Goal: Information Seeking & Learning: Check status

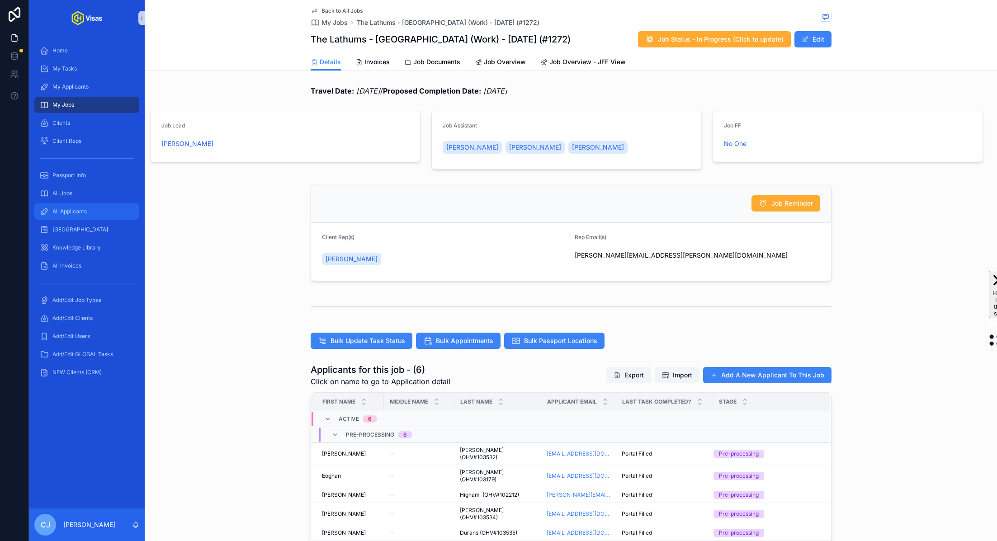
scroll to position [153, 0]
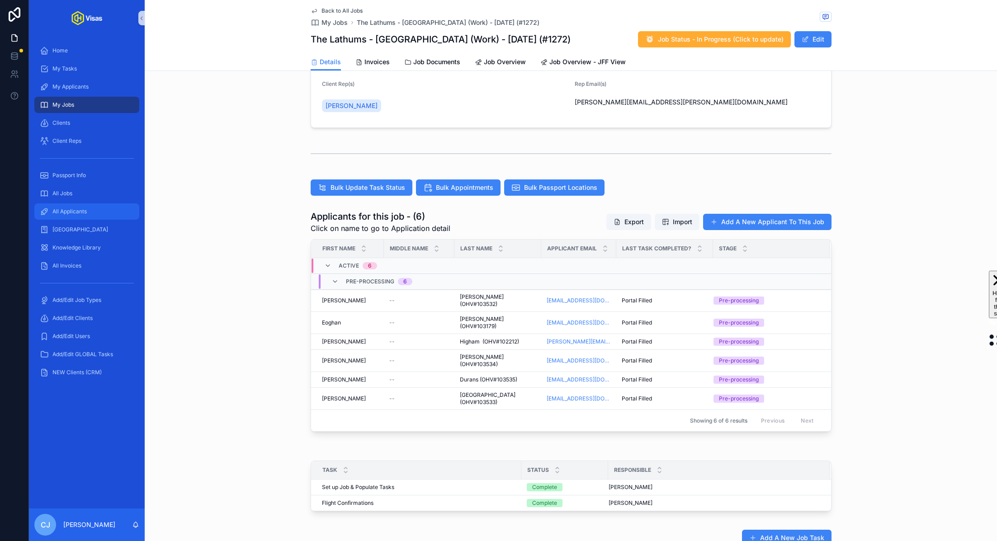
click at [68, 209] on span "All Applicants" at bounding box center [69, 211] width 34 height 7
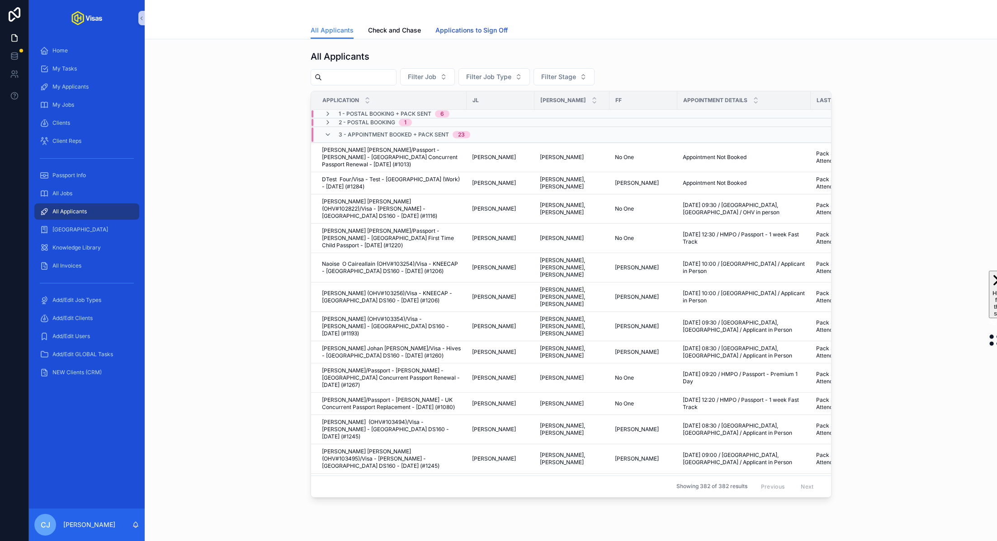
click at [492, 29] on span "Applications to Sign Off" at bounding box center [471, 30] width 72 height 9
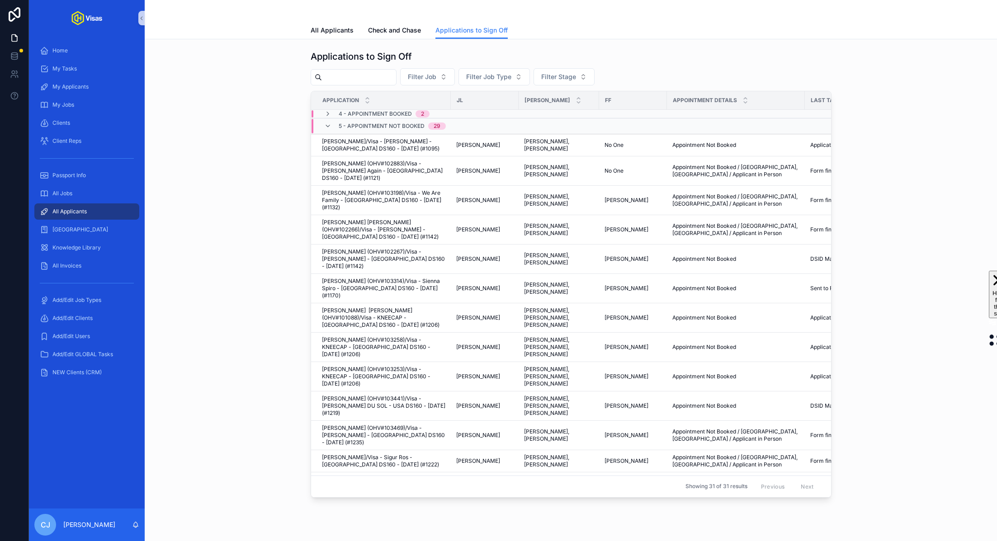
click at [358, 114] on span "4 - Appointment Booked" at bounding box center [375, 113] width 73 height 7
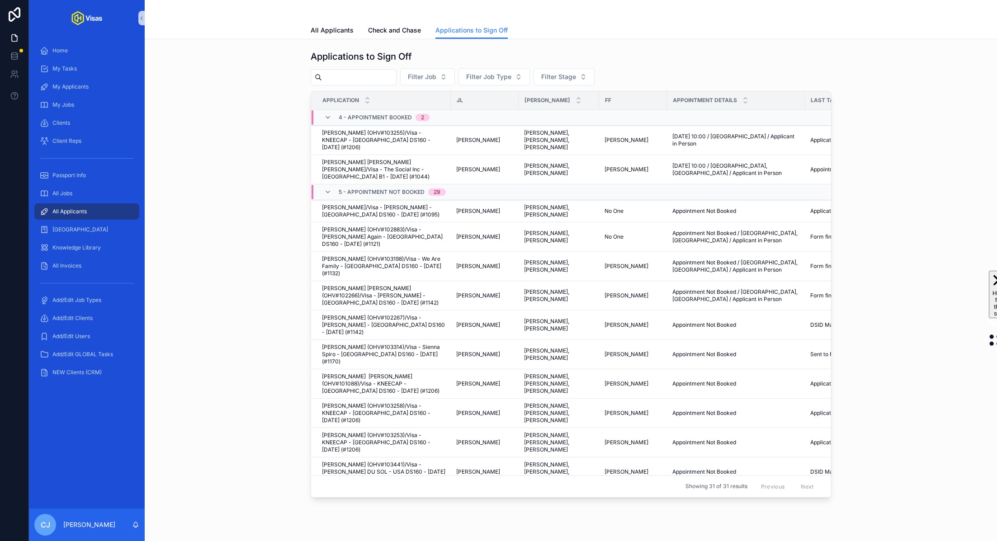
click at [358, 114] on span "4 - Appointment Booked" at bounding box center [375, 117] width 73 height 7
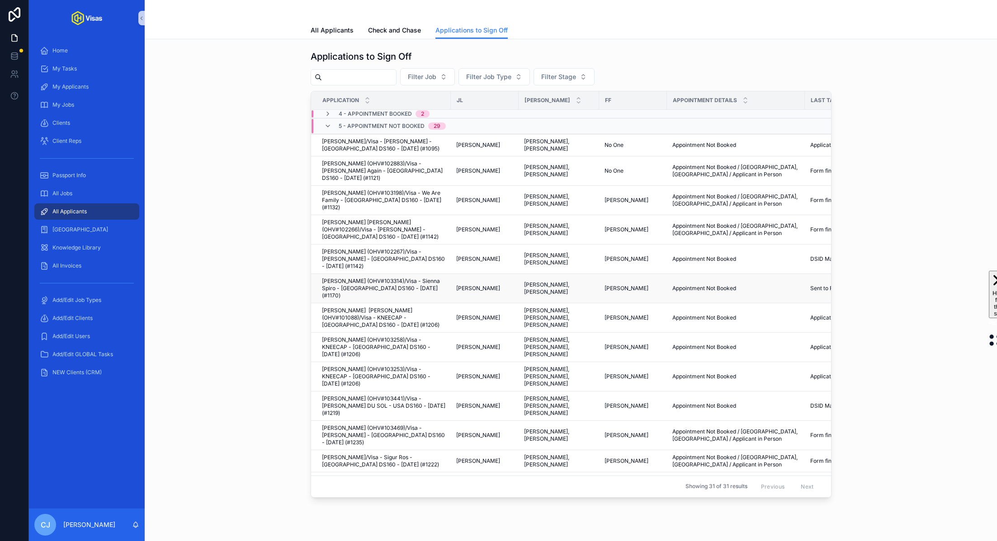
click at [414, 278] on span "Edgar Lopes (OHV#103314)/Visa - Sienna Spiro - USA DS160 - Apr/25 (#1170)" at bounding box center [383, 289] width 123 height 22
click at [413, 425] on span "Belinda Best (OHV#103469)/Visa - Olivia Dean - USA DS160 - Jul/25 (#1235)" at bounding box center [383, 436] width 123 height 22
click at [419, 454] on span "Sigurdur Geirdal Ragnarsson/Visa - Sigur Ros - USA DS160 - Jun/25 (#1222)" at bounding box center [383, 461] width 123 height 14
click at [416, 476] on span "Carlo Polli/Visa - Steven Down - USA DS160 - Mar/25 (#1083)" at bounding box center [383, 483] width 123 height 14
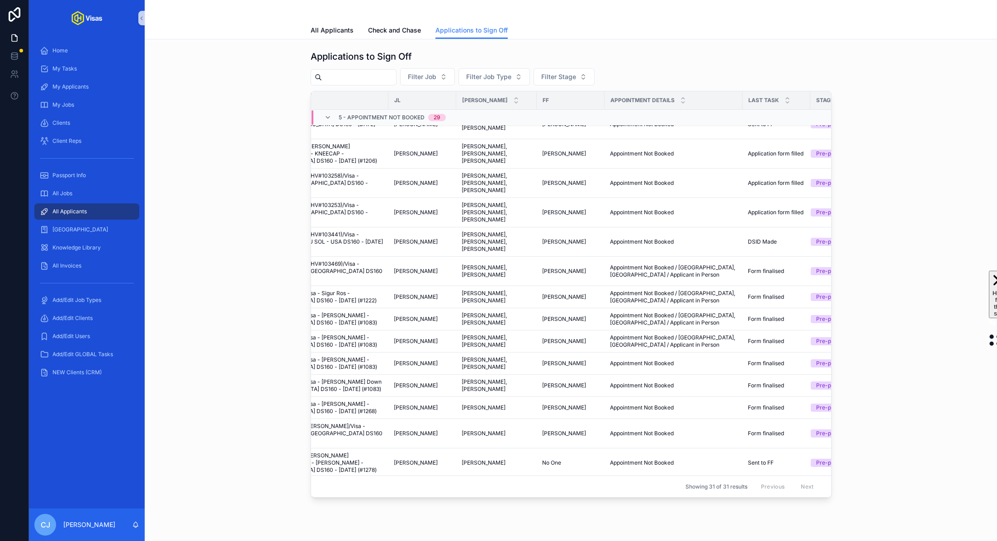
scroll to position [164, 0]
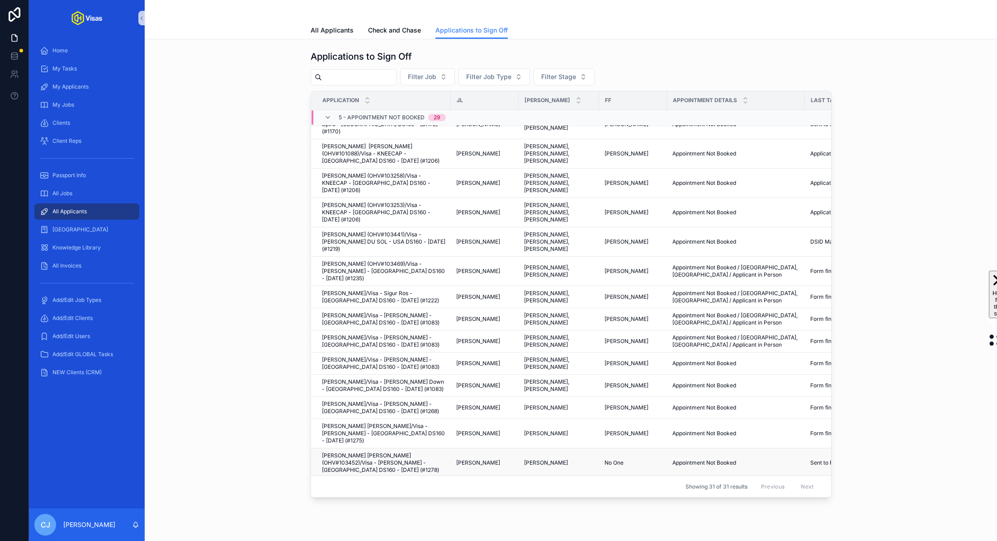
click at [468, 459] on span "Ben Young" at bounding box center [478, 462] width 44 height 7
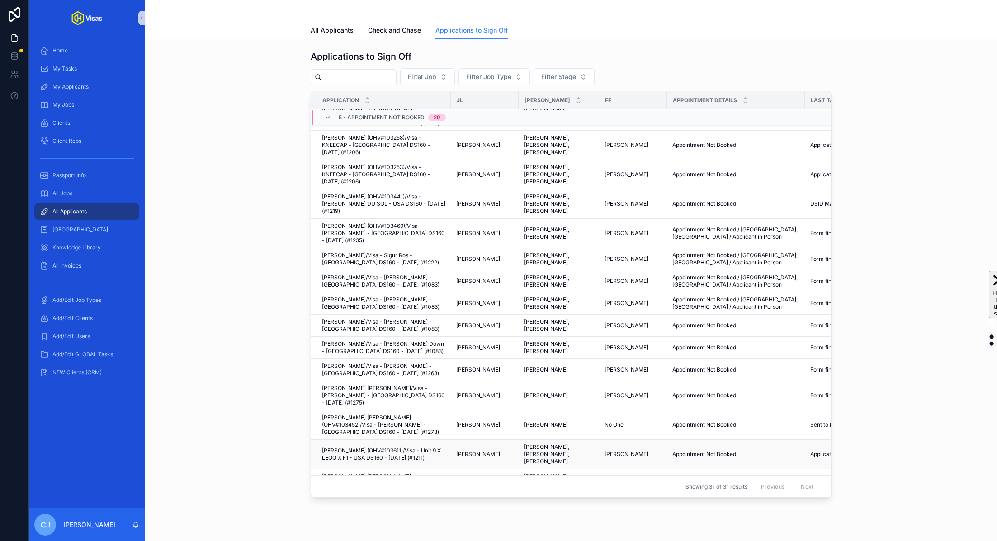
scroll to position [234, 0]
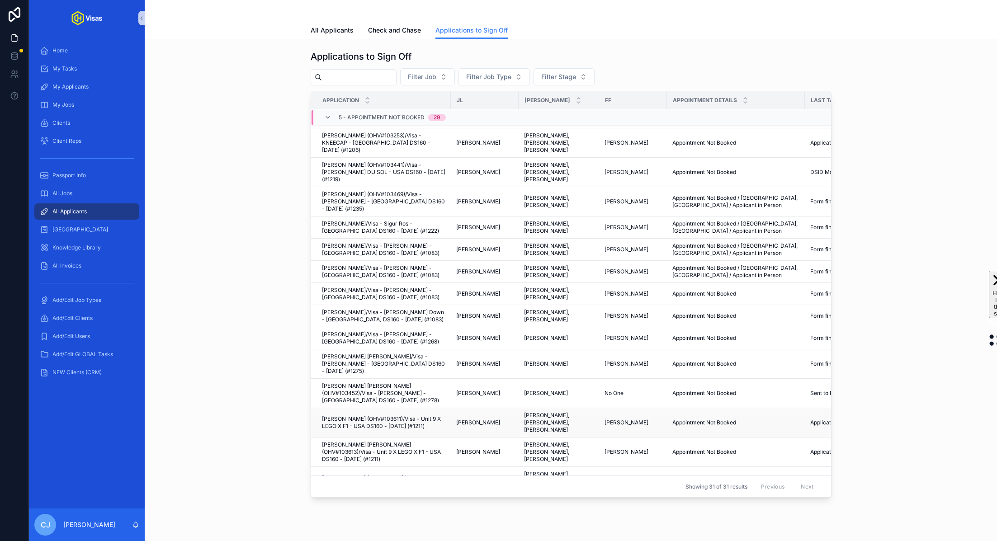
click at [438, 416] on span "Billy Joshua Mullins (OHV#103611)/Visa - Unit 9 X LEGO X F1 - USA DS160 - Jun/2…" at bounding box center [383, 423] width 123 height 14
click at [443, 441] on span "Michael James Anthony Schoonderwoerd (OHV#103613)/Visa - Unit 9 X LEGO X F1 - U…" at bounding box center [383, 452] width 123 height 22
click at [441, 474] on span "Archie Baker (OHV#103615)/Visa - Unit 9 X LEGO X F1 - USA DS160 - Jun/25 (#1211)" at bounding box center [383, 481] width 123 height 14
click at [441, 504] on span "Ria Jordan Griifin (OHV#103614)/Visa - Unit 9 X LEGO X F1 - USA DS160 - Jun/25 …" at bounding box center [383, 511] width 123 height 14
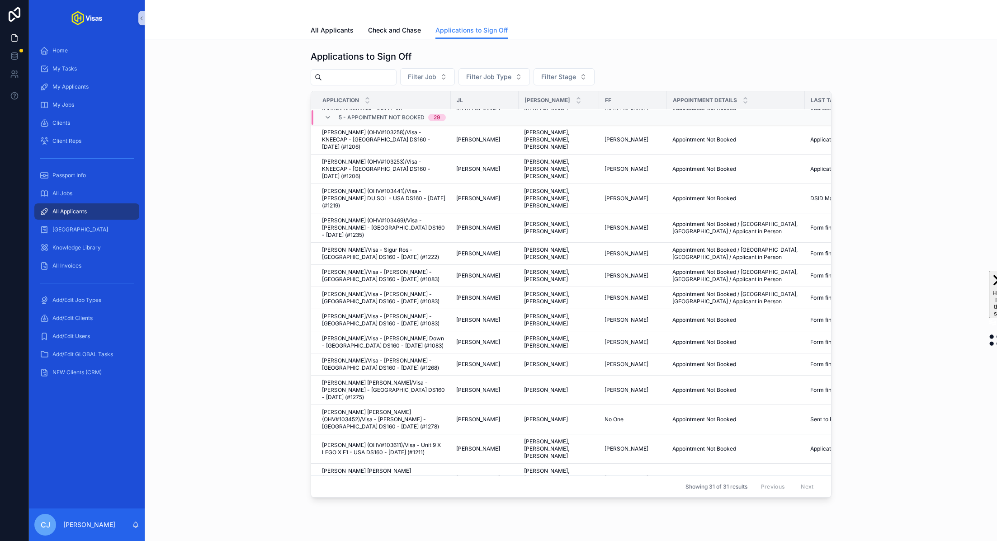
scroll to position [330, 0]
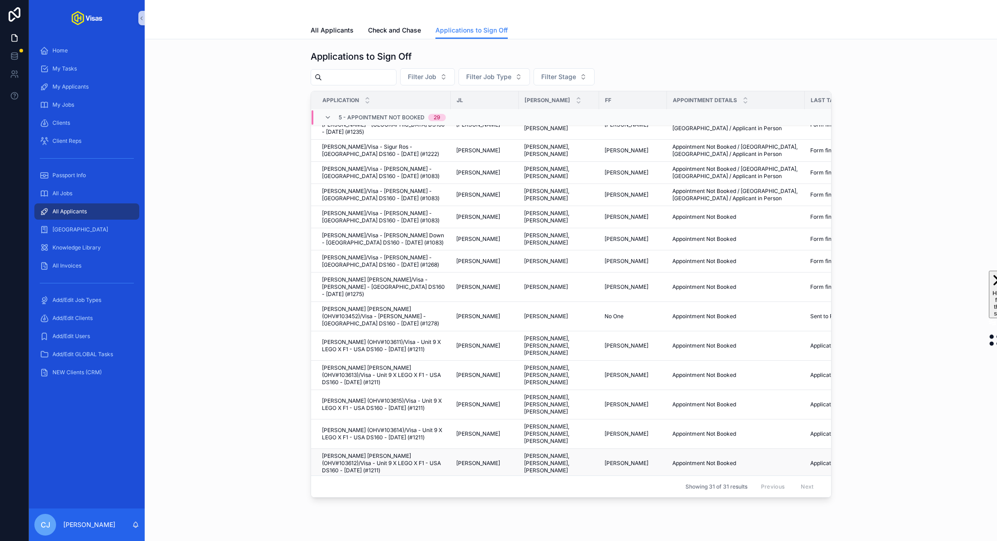
click at [442, 453] on span "John David Ernest Willett (OHV#103612)/Visa - Unit 9 X LEGO X F1 - USA DS160 - …" at bounding box center [383, 464] width 123 height 22
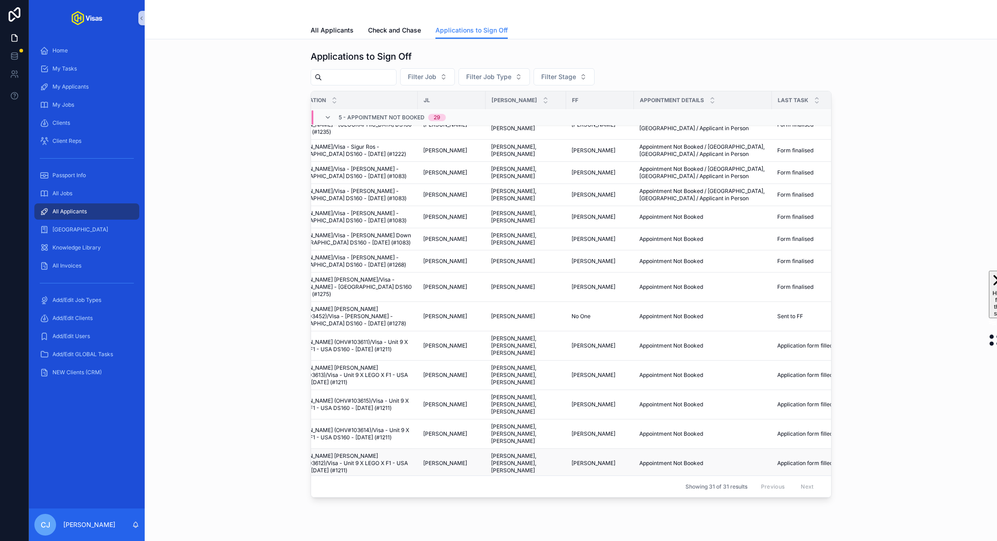
scroll to position [330, 79]
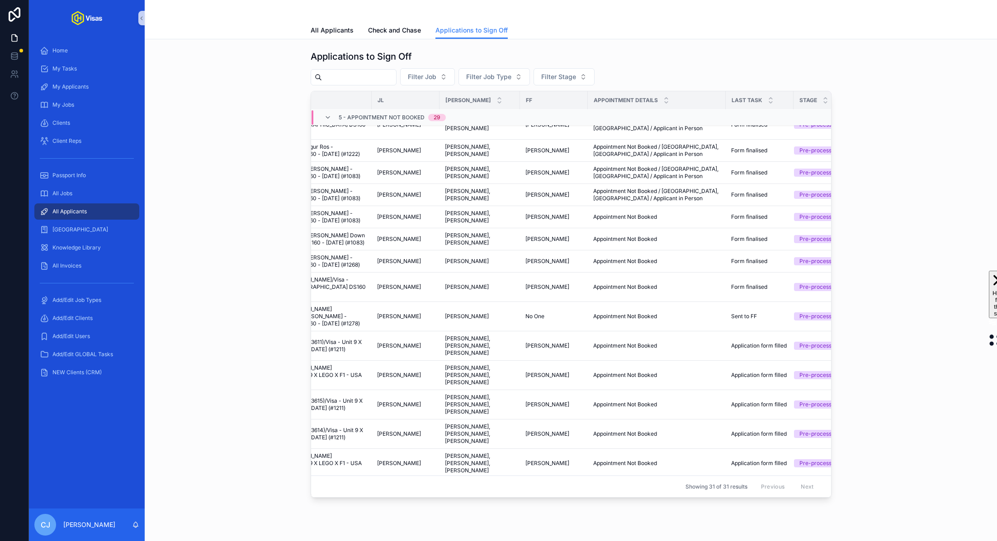
click at [454, 482] on span "[PERSON_NAME], [PERSON_NAME]" at bounding box center [480, 489] width 70 height 14
click at [459, 501] on td "Colin Upchurch Colin Upchurch" at bounding box center [479, 512] width 80 height 22
click at [456, 501] on td "Colin Upchurch Colin Upchurch" at bounding box center [479, 512] width 80 height 22
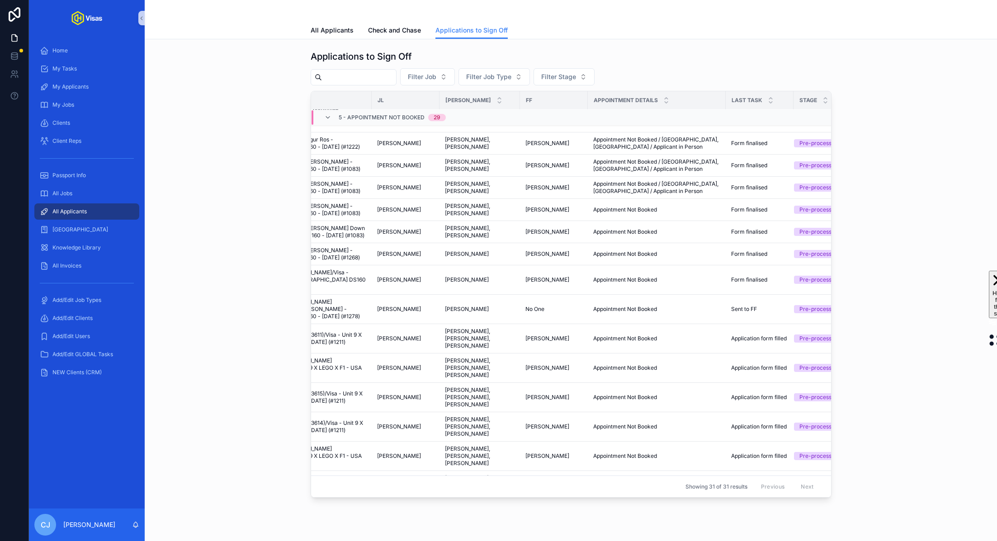
scroll to position [368, 79]
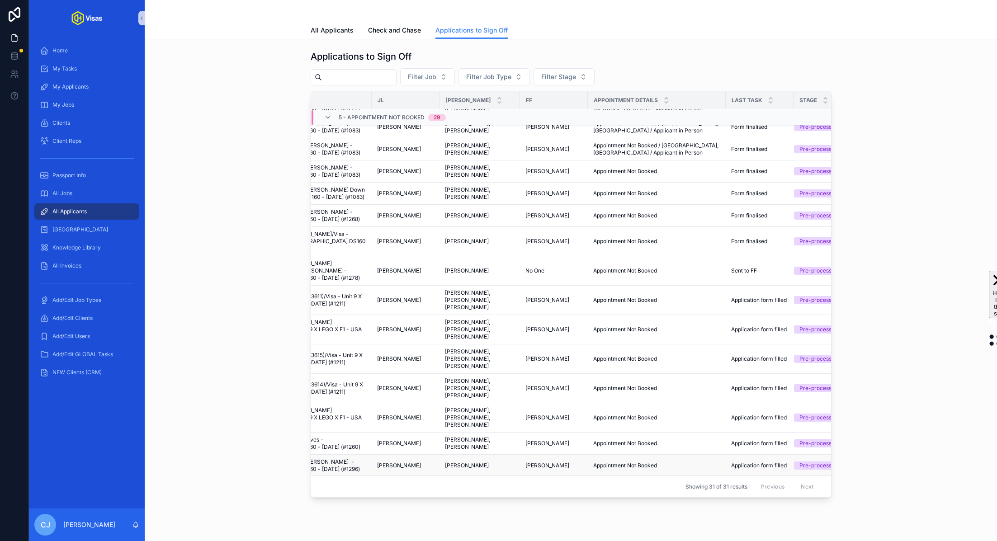
click at [459, 462] on span "[PERSON_NAME]" at bounding box center [467, 465] width 44 height 7
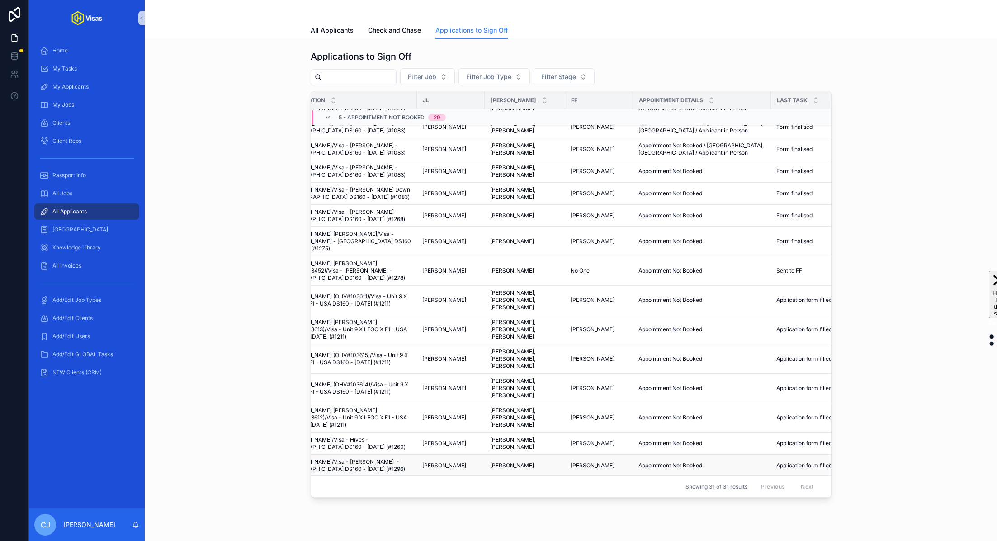
scroll to position [368, 0]
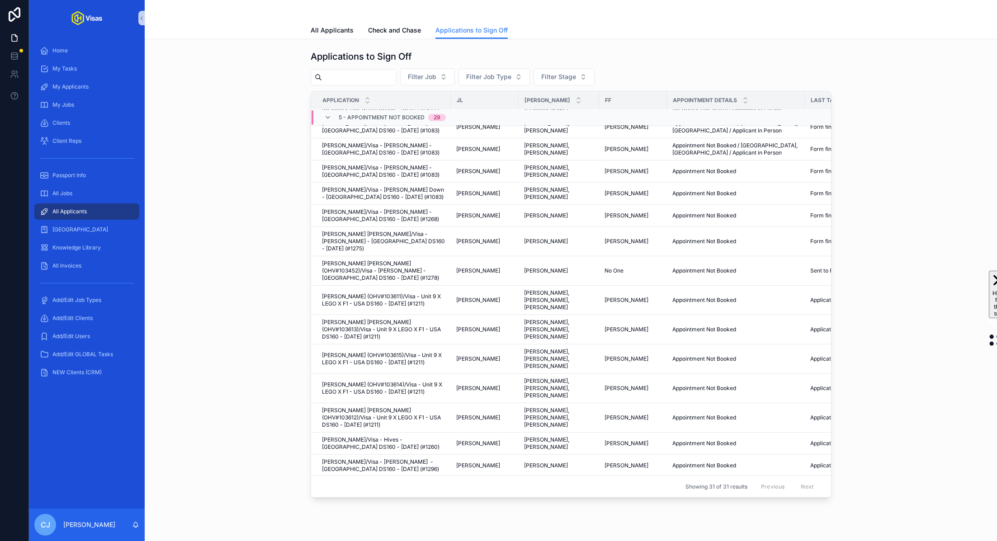
click at [421, 481] on span "Helen Siveter (OHV#103630)/Visa - 24/7 Productions - USA DS160 - Apr/25 (#1167)" at bounding box center [383, 492] width 123 height 22
click at [425, 510] on span "Benjamin Dare (OHV#103629)/Visa - 24/7 Productions - USA DS160 - Apr/25 (#1167)" at bounding box center [383, 521] width 123 height 22
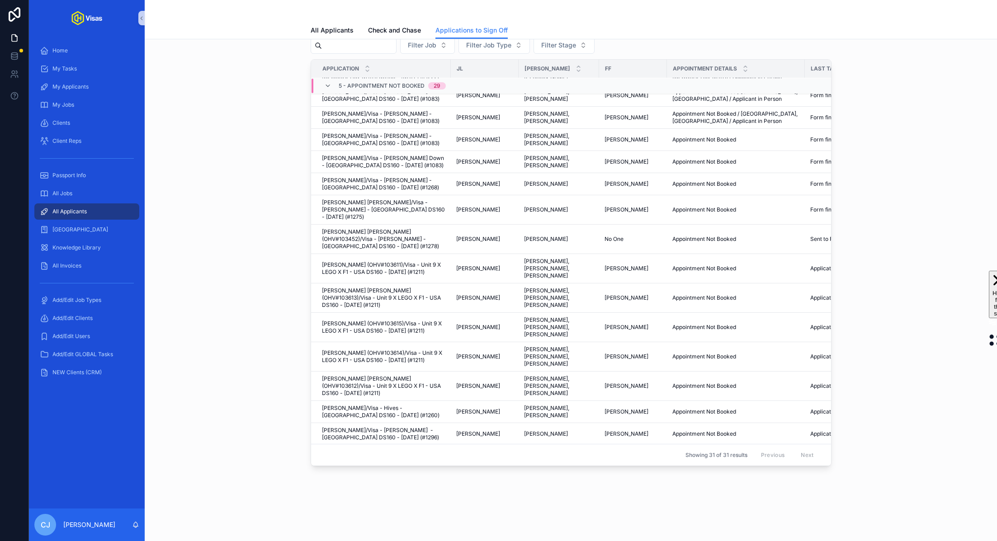
click at [399, 508] on span "[PERSON_NAME] (OHV#101469)/Visa - 24/7 Productions - [GEOGRAPHIC_DATA] DS160 - …" at bounding box center [383, 519] width 123 height 22
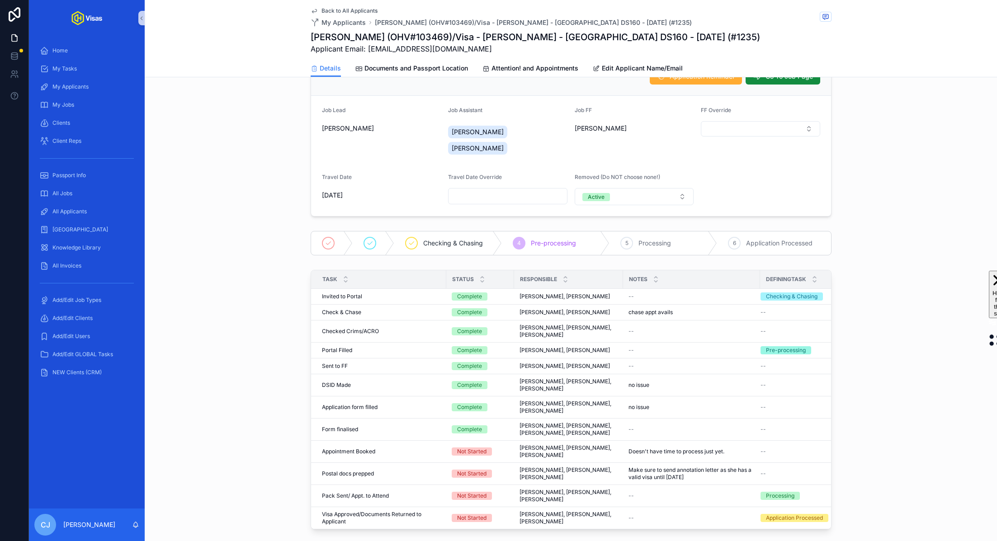
scroll to position [209, 0]
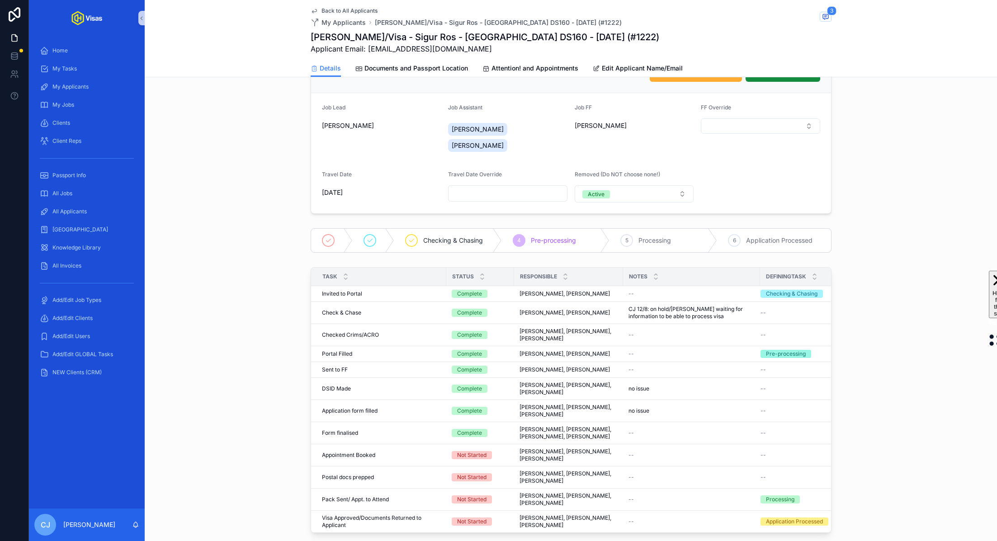
scroll to position [190, 0]
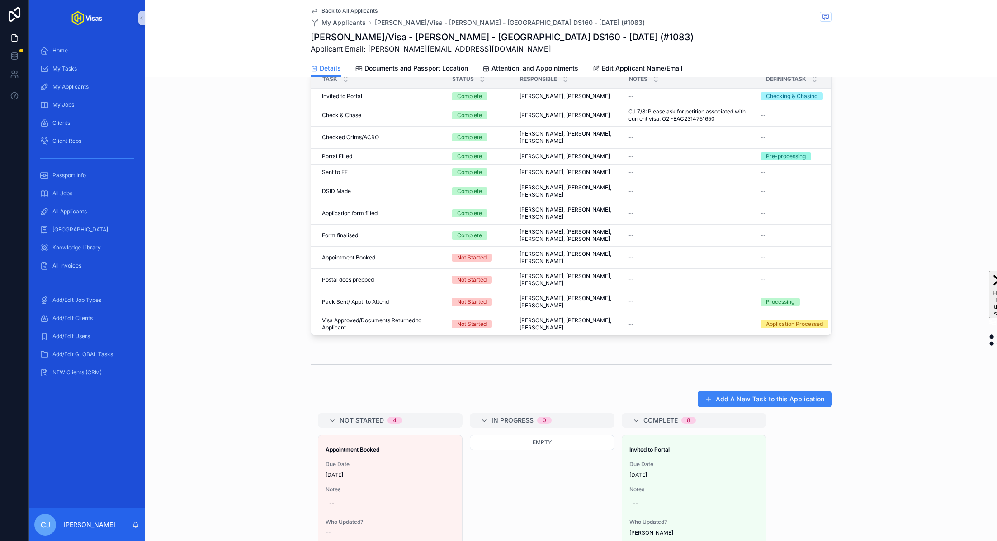
scroll to position [464, 0]
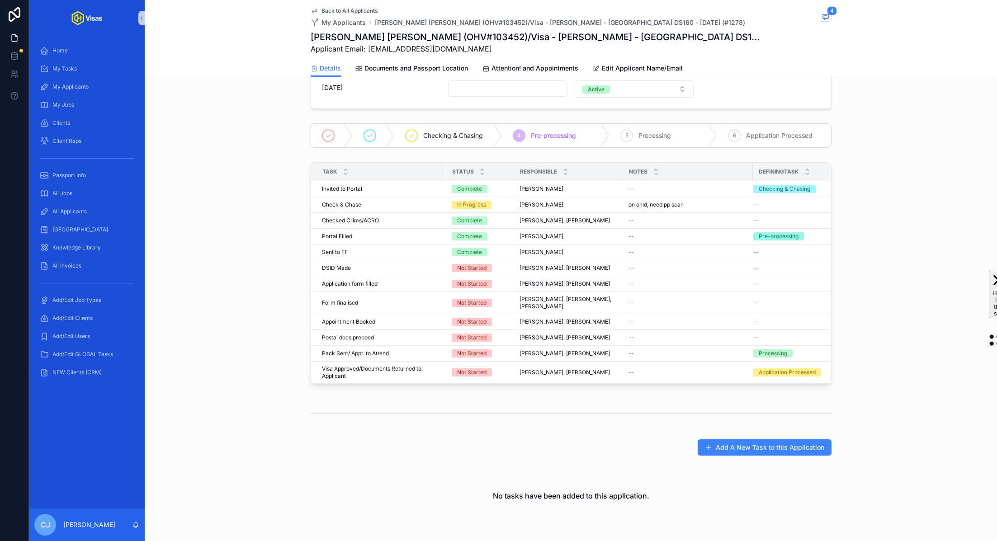
scroll to position [178, 0]
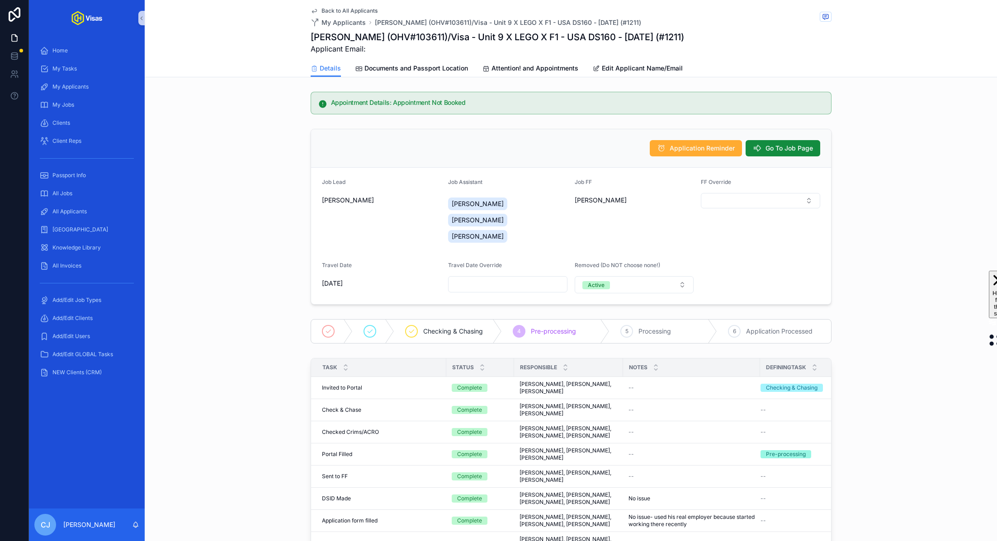
click at [485, 33] on h1 "Billy Joshua Mullins (OHV#103611)/Visa - Unit 9 X LEGO X F1 - USA DS160 - Jun/2…" at bounding box center [497, 37] width 373 height 13
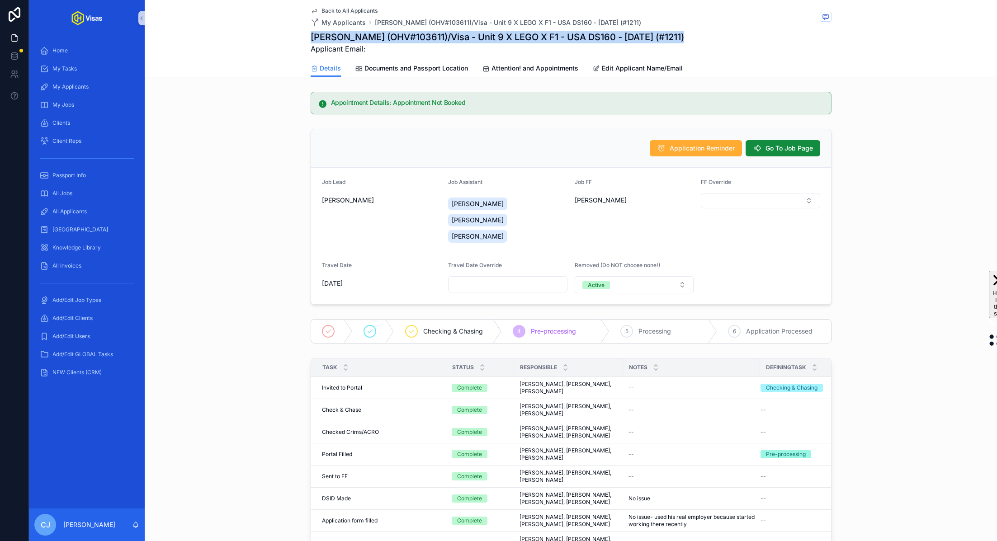
click at [485, 33] on h1 "Billy Joshua Mullins (OHV#103611)/Visa - Unit 9 X LEGO X F1 - USA DS160 - Jun/2…" at bounding box center [497, 37] width 373 height 13
copy h1 "Billy Joshua Mullins (OHV#103611)/Visa - Unit 9 X LEGO X F1 - USA DS160 - Jun/2…"
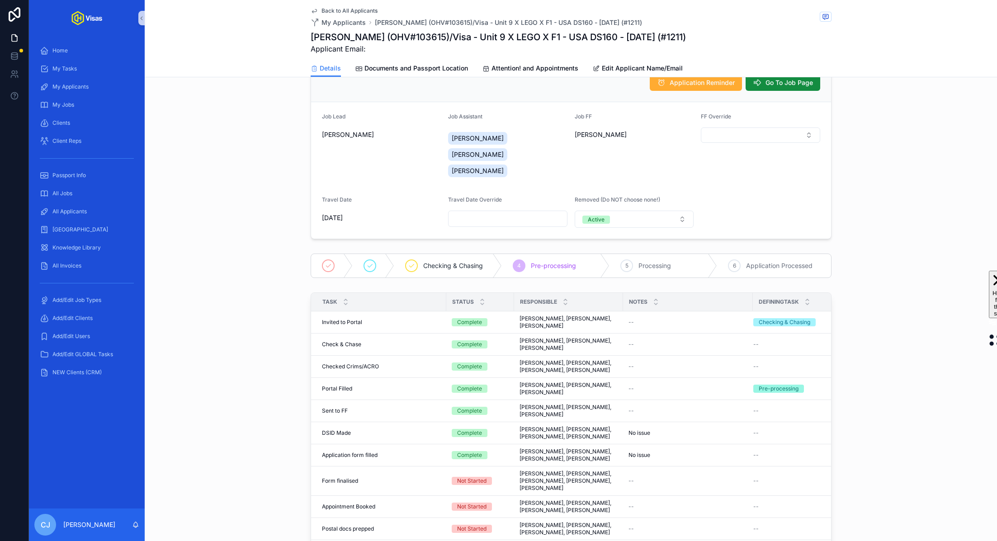
scroll to position [145, 0]
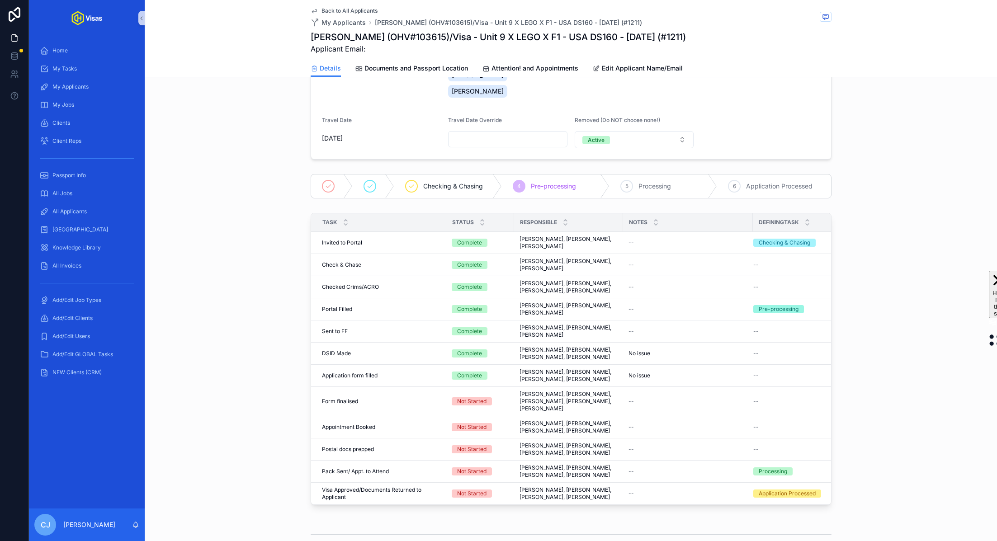
click at [428, 35] on h1 "Archie Baker (OHV#103615)/Visa - Unit 9 X LEGO X F1 - USA DS160 - Jun/25 (#1211)" at bounding box center [498, 37] width 375 height 13
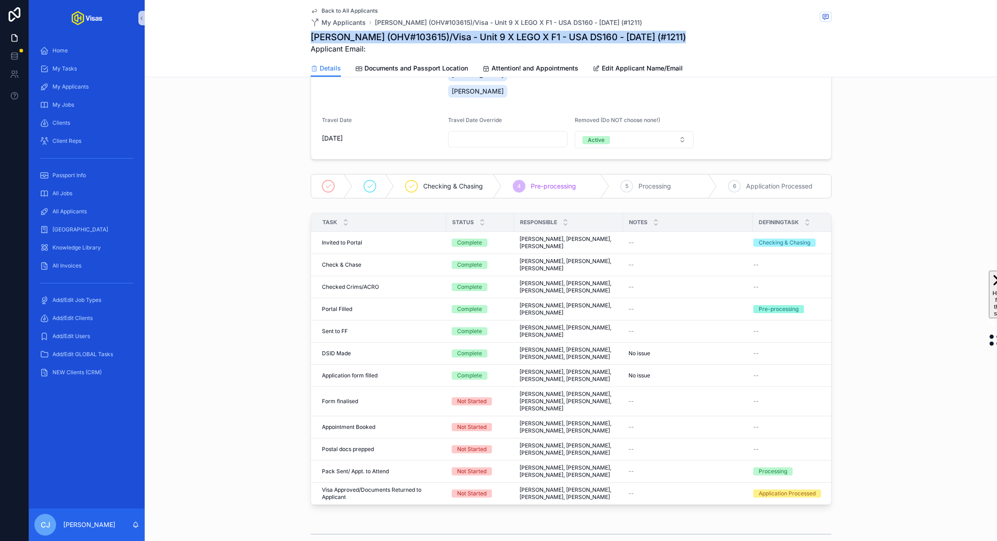
click at [428, 35] on h1 "Archie Baker (OHV#103615)/Visa - Unit 9 X LEGO X F1 - USA DS160 - Jun/25 (#1211)" at bounding box center [498, 37] width 375 height 13
copy h1 "Archie Baker (OHV#103615)/Visa - Unit 9 X LEGO X F1 - USA DS160 - Jun/25 (#1211)"
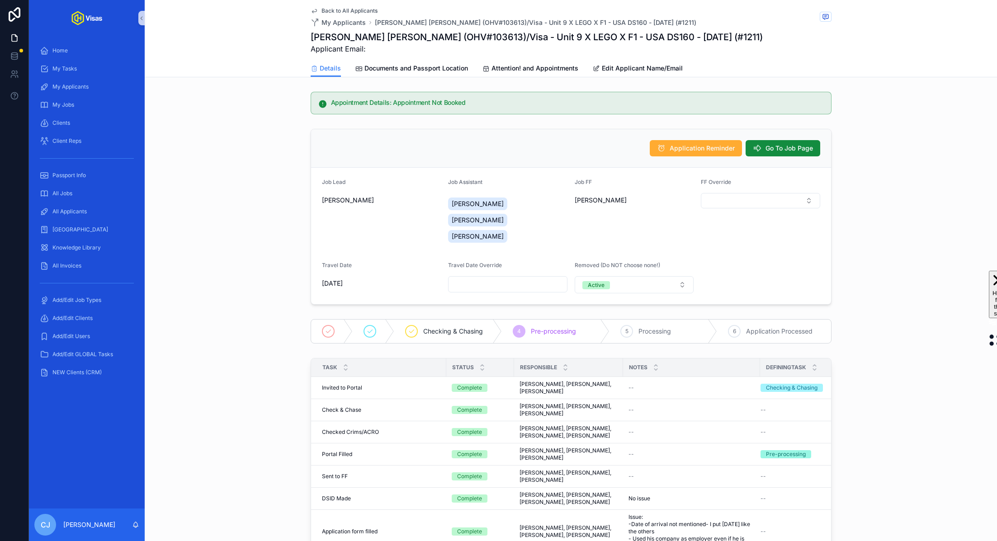
scroll to position [169, 0]
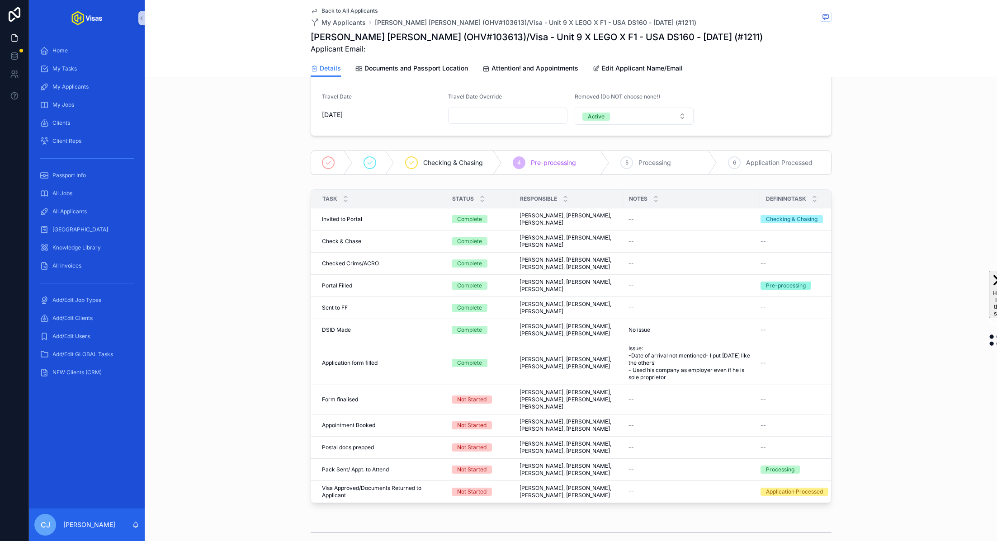
click at [393, 38] on h1 "[PERSON_NAME] [PERSON_NAME] (OHV#103613)/Visa - Unit 9 X LEGO X F1 - USA DS160 …" at bounding box center [537, 37] width 452 height 13
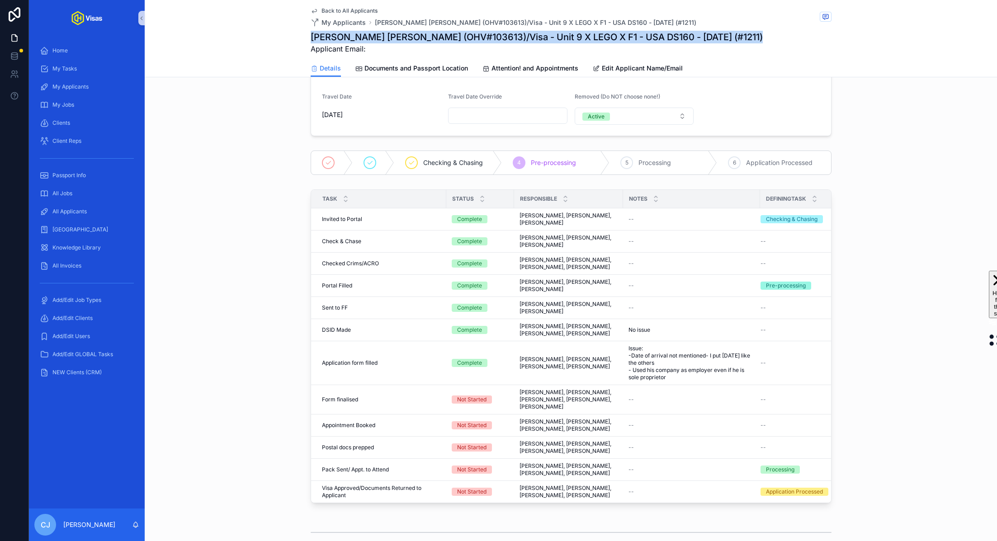
click at [393, 38] on h1 "[PERSON_NAME] [PERSON_NAME] (OHV#103613)/Visa - Unit 9 X LEGO X F1 - USA DS160 …" at bounding box center [537, 37] width 452 height 13
copy h1 "[PERSON_NAME] [PERSON_NAME] (OHV#103613)/Visa - Unit 9 X LEGO X F1 - USA DS160 …"
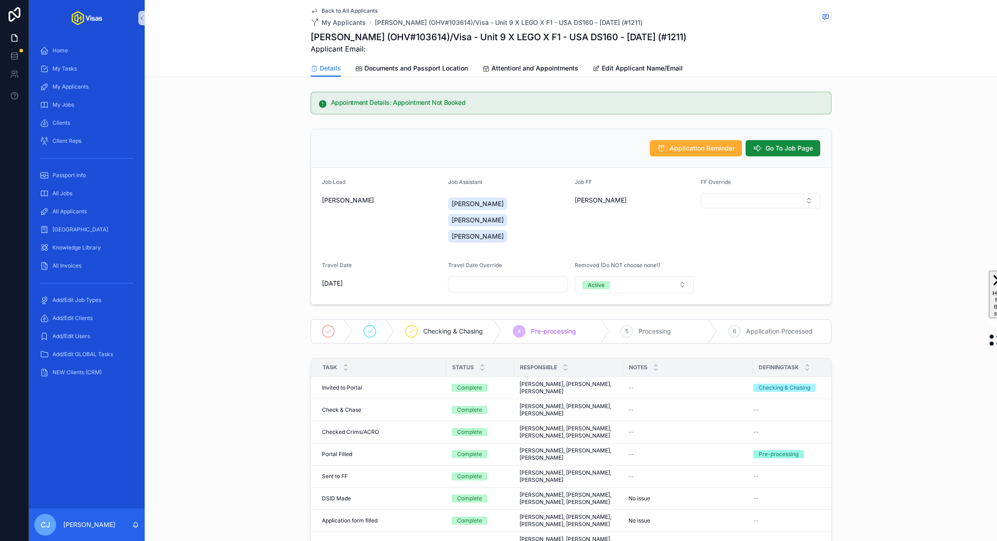
click at [430, 35] on h1 "Ria Jordan Griifin (OHV#103614)/Visa - Unit 9 X LEGO X F1 - USA DS160 - Jun/25 …" at bounding box center [499, 37] width 376 height 13
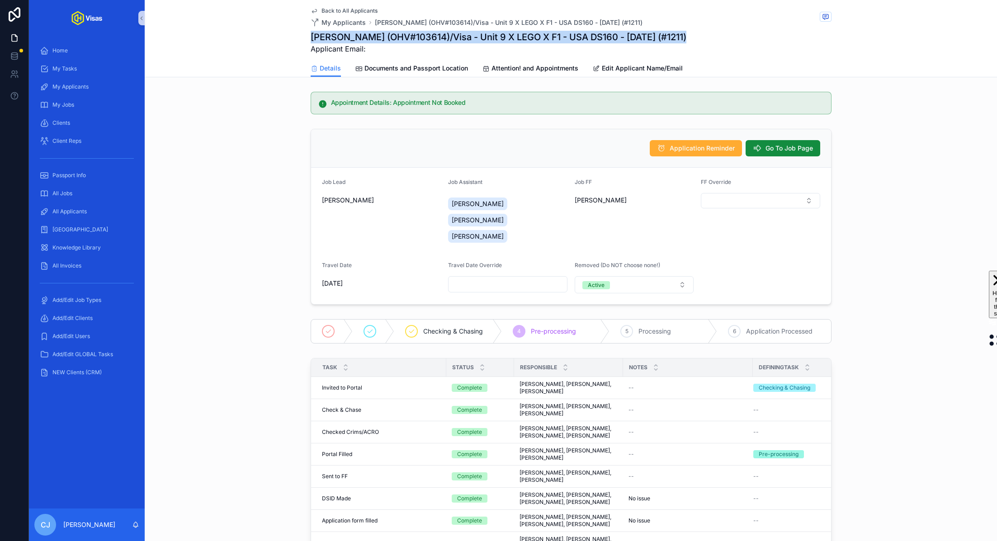
click at [430, 35] on h1 "Ria Jordan Griifin (OHV#103614)/Visa - Unit 9 X LEGO X F1 - USA DS160 - Jun/25 …" at bounding box center [499, 37] width 376 height 13
copy h1 "Ria Jordan Griifin (OHV#103614)/Visa - Unit 9 X LEGO X F1 - USA DS160 - Jun/25 …"
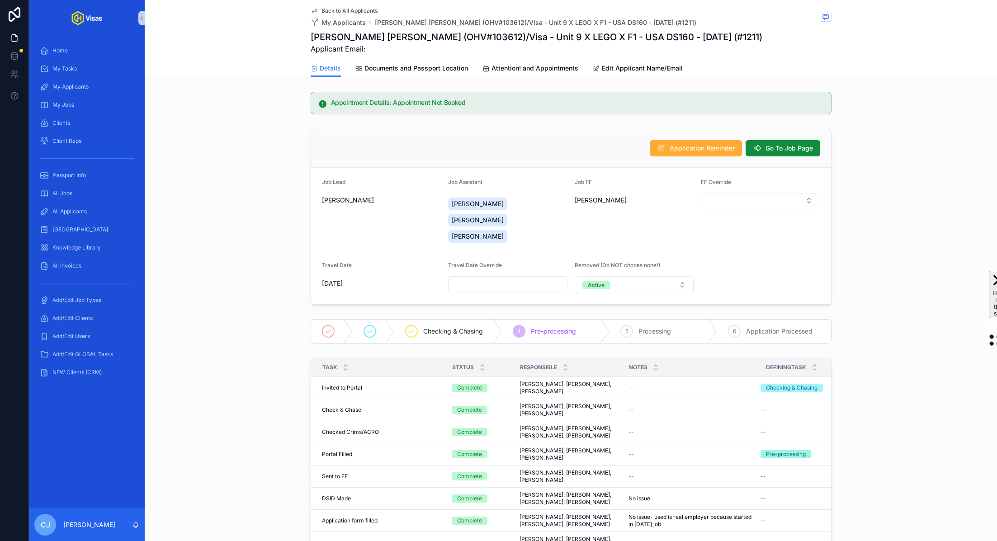
click at [534, 38] on h1 "John David Ernest Willett (OHV#103612)/Visa - Unit 9 X LEGO X F1 - USA DS160 - …" at bounding box center [537, 37] width 452 height 13
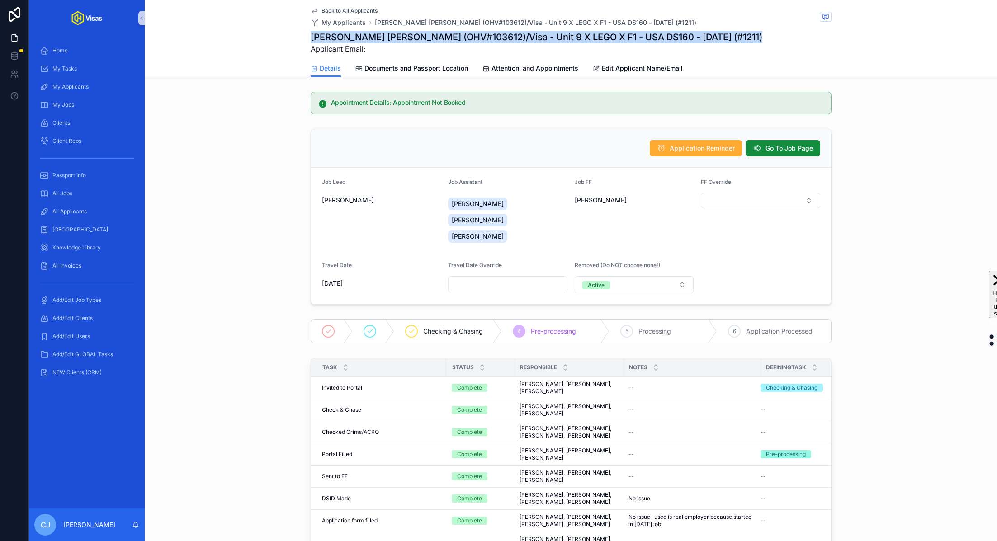
click at [534, 38] on h1 "John David Ernest Willett (OHV#103612)/Visa - Unit 9 X LEGO X F1 - USA DS160 - …" at bounding box center [537, 37] width 452 height 13
copy h1 "John David Ernest Willett (OHV#103612)/Visa - Unit 9 X LEGO X F1 - USA DS160 - …"
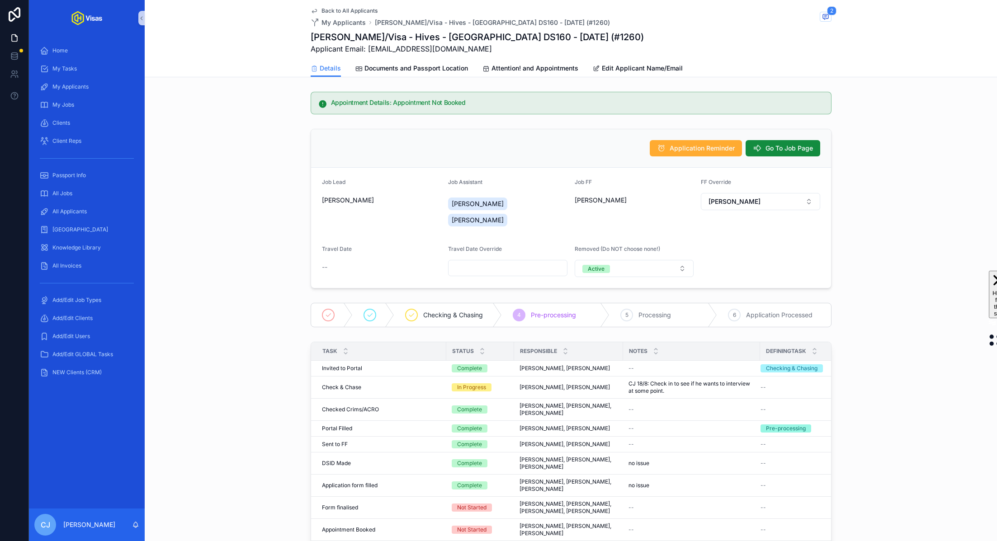
click at [484, 37] on h1 "[PERSON_NAME]/Visa - Hives - [GEOGRAPHIC_DATA] DS160 - [DATE] (#1260)" at bounding box center [477, 37] width 333 height 13
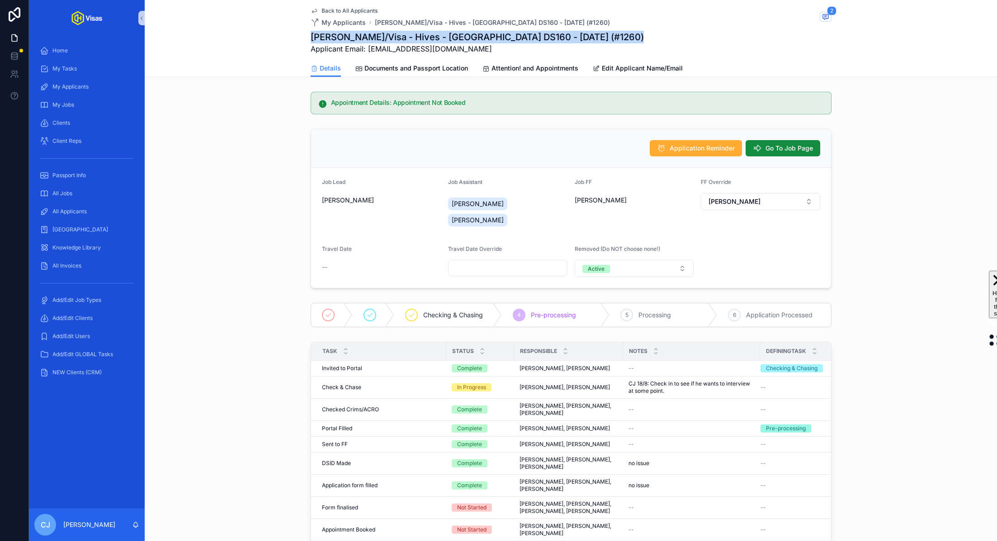
copy h1 "[PERSON_NAME]/Visa - Hives - [GEOGRAPHIC_DATA] DS160 - [DATE] (#1260)"
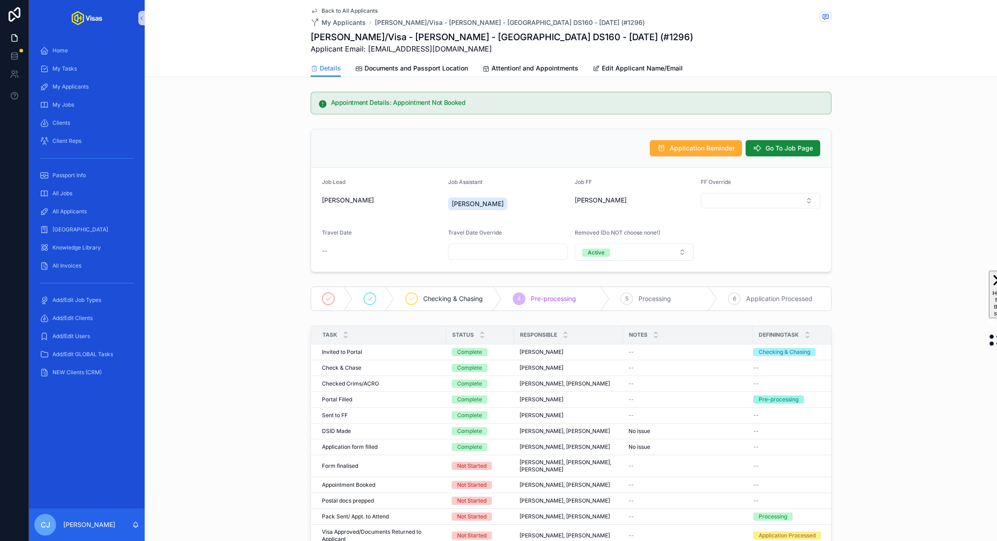
click at [507, 36] on h1 "Sophie Lucinda Lloyd/Visa - Sophie Lloyd - USA DS160 - Aug/25 (#1296)" at bounding box center [502, 37] width 383 height 13
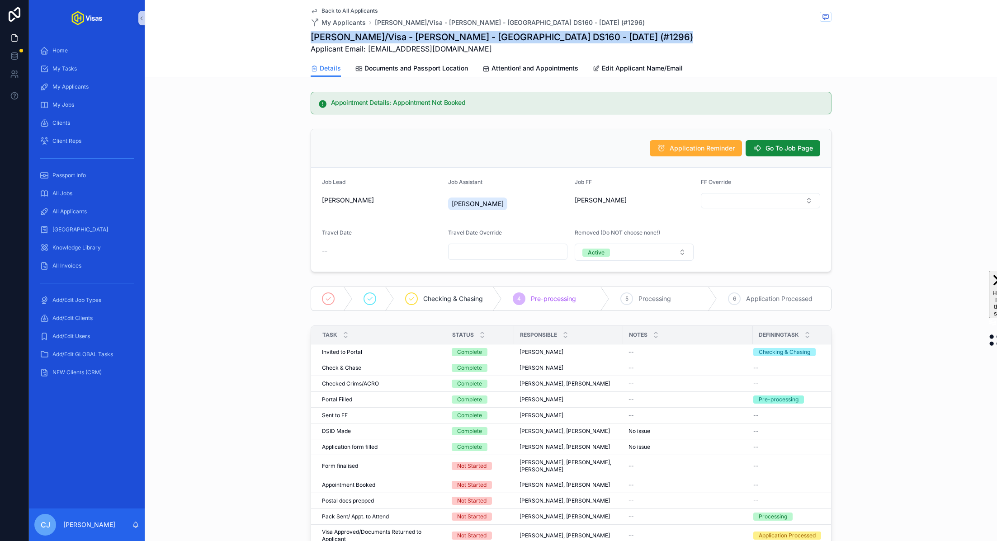
copy h1 "Sophie Lucinda Lloyd/Visa - Sophie Lloyd - USA DS160 - Aug/25 (#1296)"
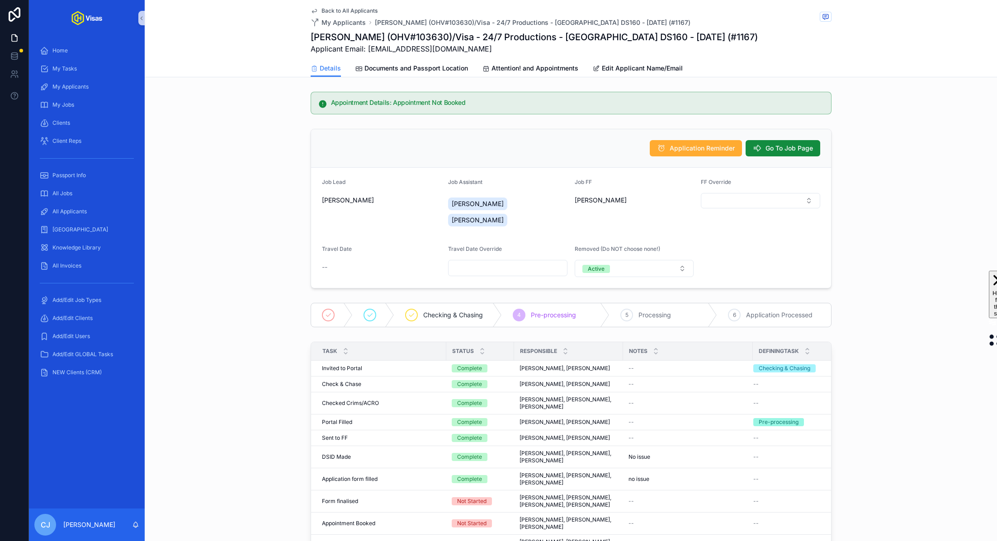
click at [455, 34] on h1 "Helen Siveter (OHV#103630)/Visa - 24/7 Productions - USA DS160 - Apr/25 (#1167)" at bounding box center [534, 37] width 447 height 13
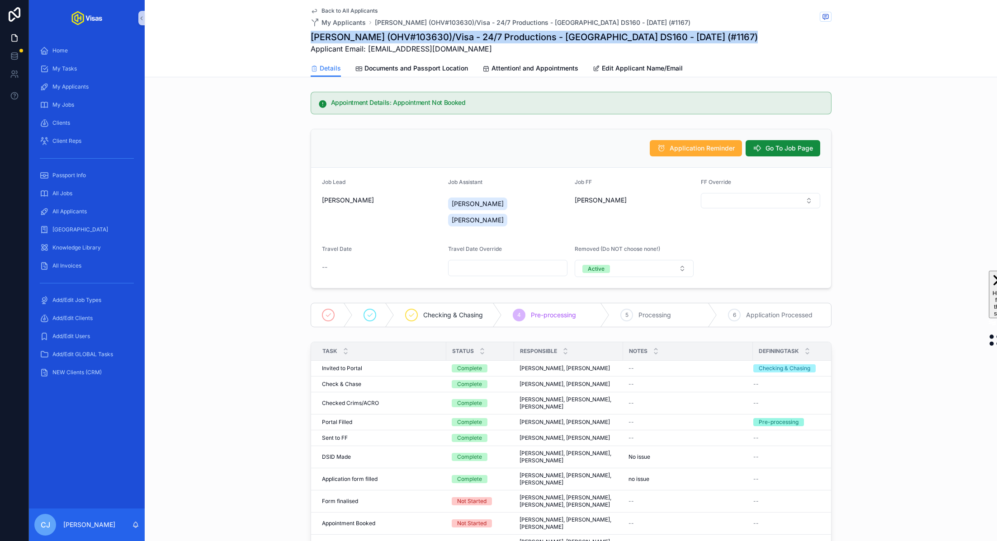
click at [455, 34] on h1 "Helen Siveter (OHV#103630)/Visa - 24/7 Productions - USA DS160 - Apr/25 (#1167)" at bounding box center [534, 37] width 447 height 13
copy h1 "Helen Siveter (OHV#103630)/Visa - 24/7 Productions - USA DS160 - Apr/25 (#1167)"
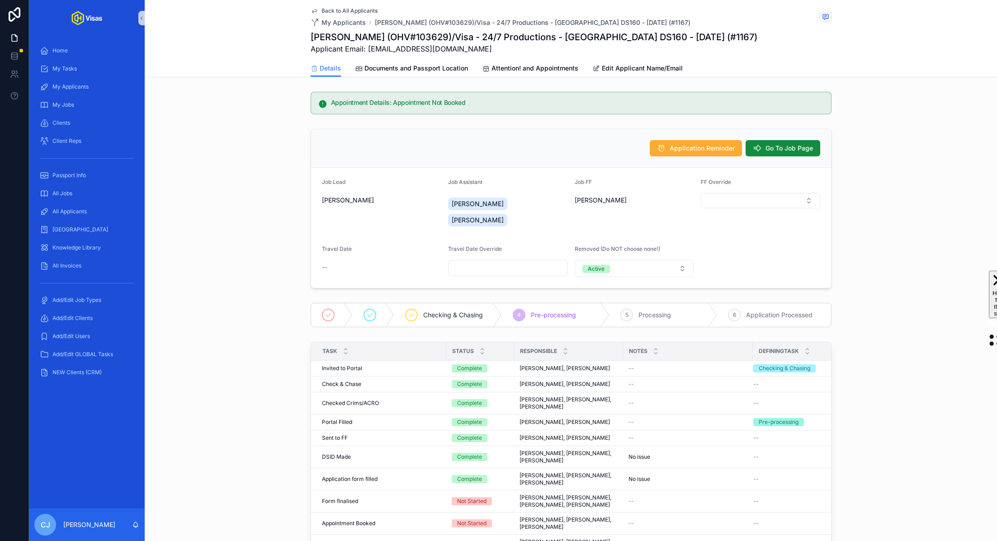
click at [540, 37] on h1 "[PERSON_NAME] (OHV#103629)/Visa - 24/7 Productions - [GEOGRAPHIC_DATA] DS160 - …" at bounding box center [534, 37] width 447 height 13
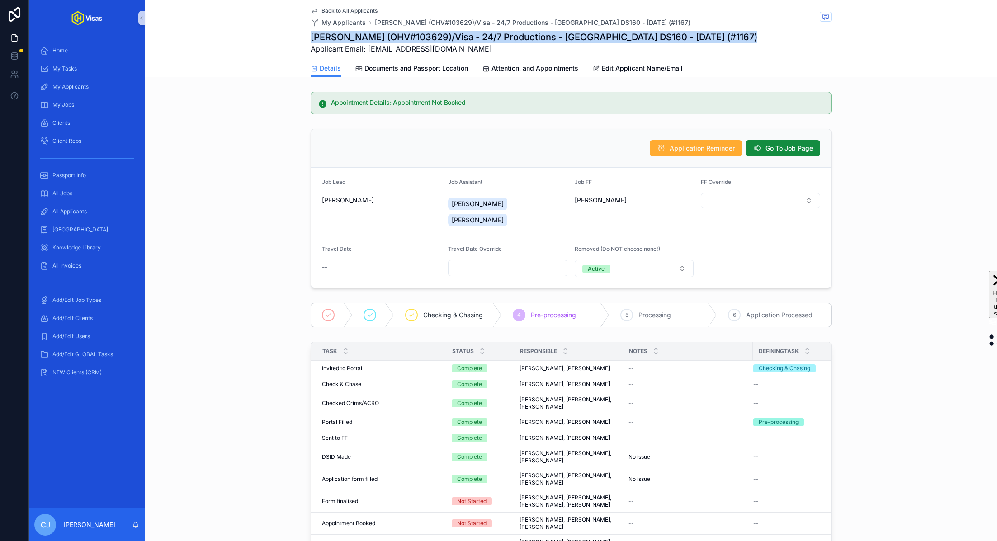
copy h1 "[PERSON_NAME] (OHV#103629)/Visa - 24/7 Productions - [GEOGRAPHIC_DATA] DS160 - …"
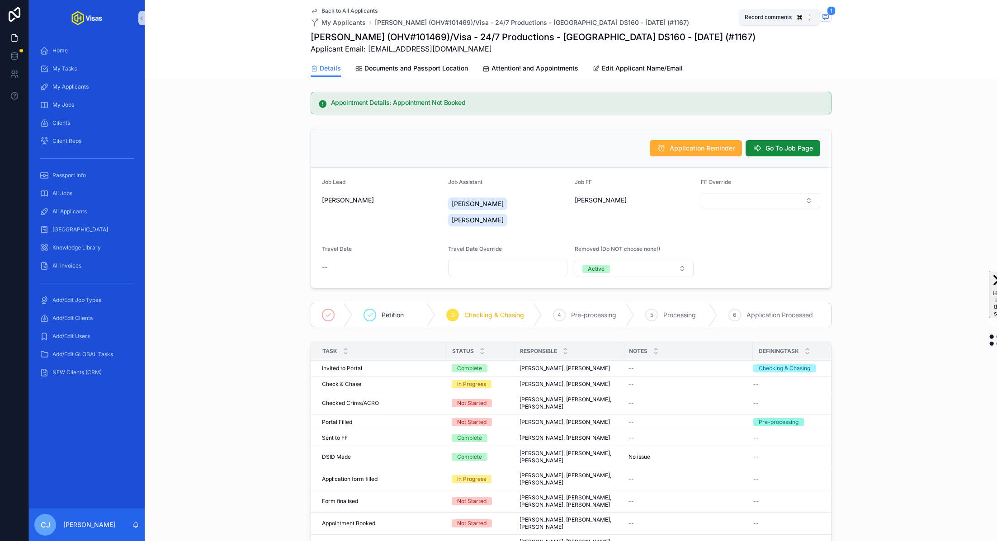
click at [828, 19] on icon "scrollable content" at bounding box center [825, 16] width 7 height 7
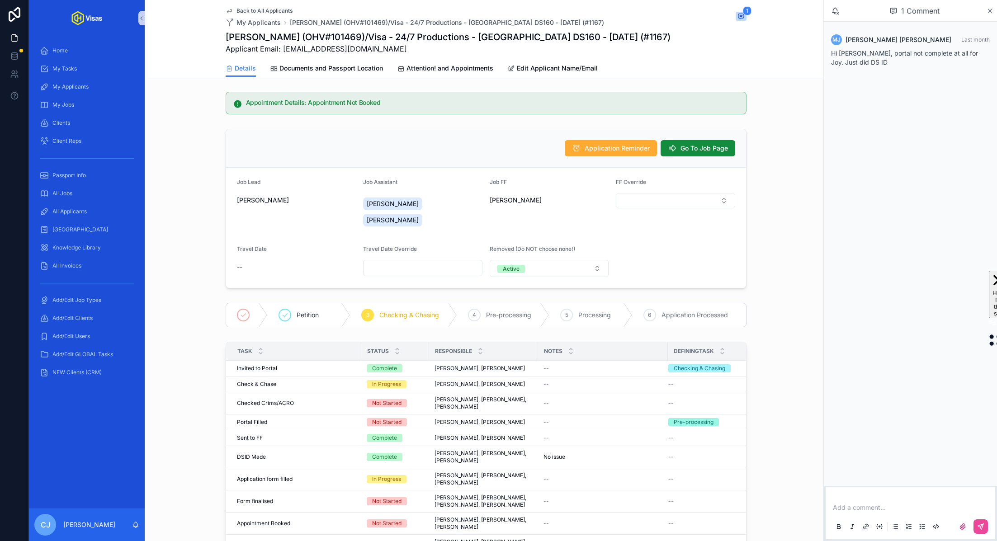
click at [786, 353] on div "Task Status Responsible Notes DefiningTask Invited to Portal Invited to Portal …" at bounding box center [485, 473] width 675 height 270
